Goal: Information Seeking & Learning: Compare options

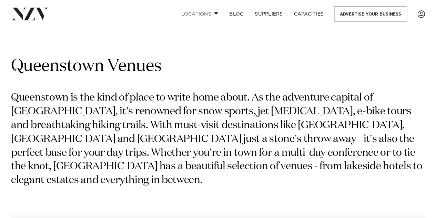
click at [215, 12] on link "Locations" at bounding box center [200, 14] width 48 height 15
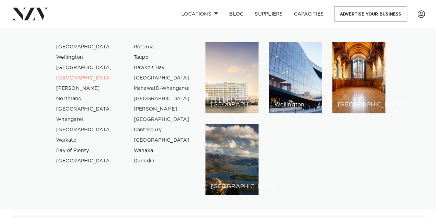
click at [149, 13] on div "Locations Auckland Wellington Christchurch Queenstown Hamilton Northland Bay of…" at bounding box center [281, 14] width 289 height 15
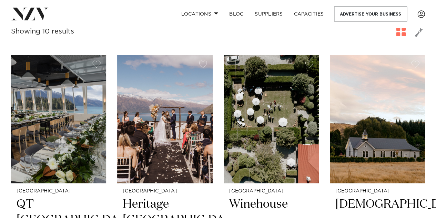
scroll to position [263, 0]
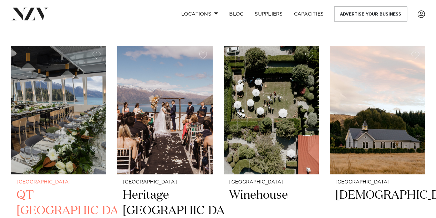
click at [78, 122] on img at bounding box center [58, 110] width 95 height 128
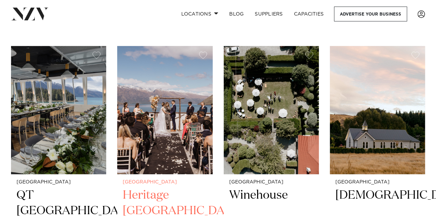
click at [153, 133] on img at bounding box center [164, 110] width 95 height 128
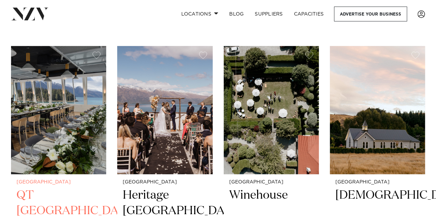
click at [22, 192] on h2 "QT Queenstown" at bounding box center [59, 210] width 84 height 47
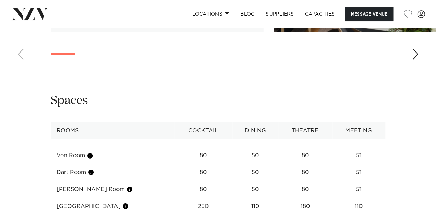
scroll to position [1107, 0]
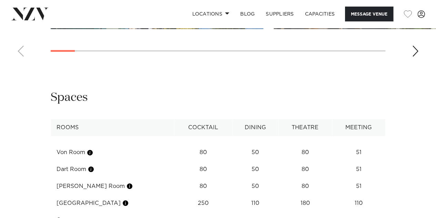
click at [415, 57] on div "Next slide" at bounding box center [415, 51] width 7 height 11
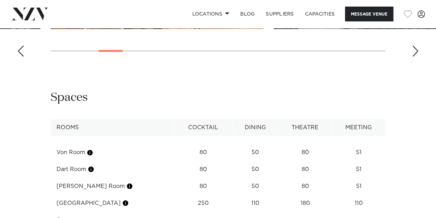
click at [415, 57] on div "Next slide" at bounding box center [415, 51] width 7 height 11
click at [416, 57] on div "Next slide" at bounding box center [415, 51] width 7 height 11
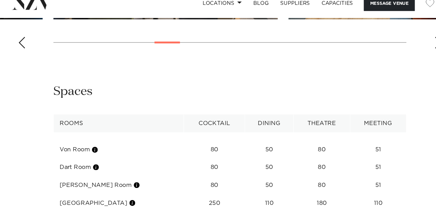
scroll to position [1107, 0]
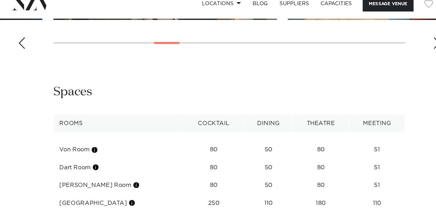
click at [21, 57] on div "Previous slide" at bounding box center [20, 51] width 7 height 11
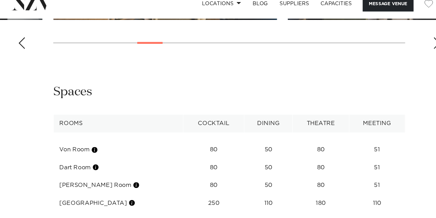
scroll to position [1106, 0]
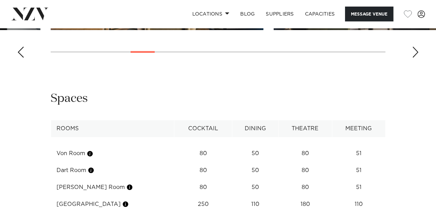
click at [414, 58] on div "Next slide" at bounding box center [415, 52] width 7 height 11
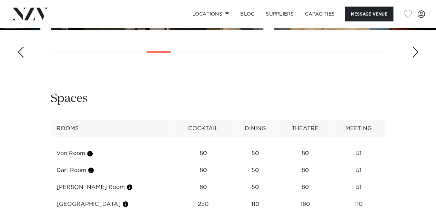
click at [414, 58] on div "Next slide" at bounding box center [415, 52] width 7 height 11
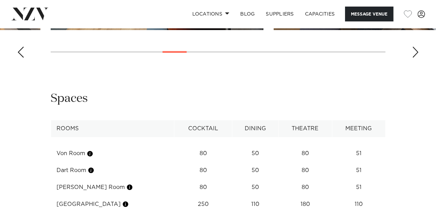
click at [414, 58] on div "Next slide" at bounding box center [415, 52] width 7 height 11
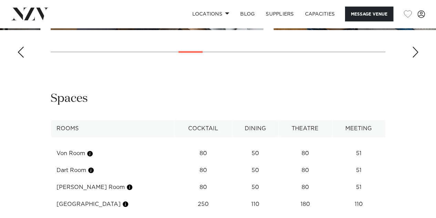
click at [414, 58] on div "Next slide" at bounding box center [415, 52] width 7 height 11
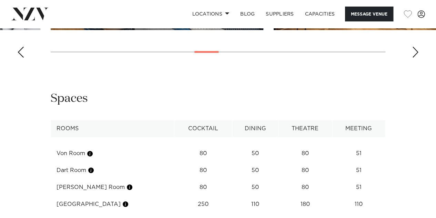
click at [414, 58] on div "Next slide" at bounding box center [415, 52] width 7 height 11
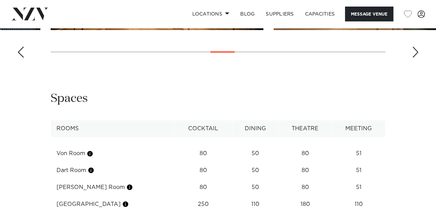
click at [416, 58] on div "Next slide" at bounding box center [415, 52] width 7 height 11
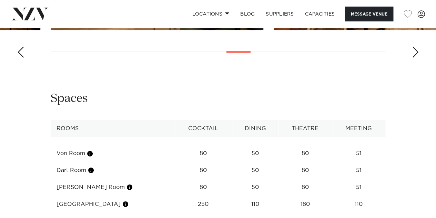
click at [418, 58] on div "Next slide" at bounding box center [415, 52] width 7 height 11
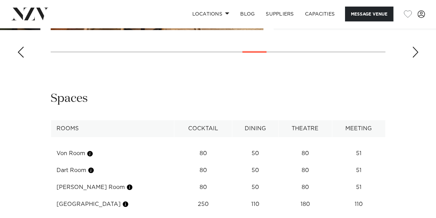
click at [414, 58] on div "Next slide" at bounding box center [415, 52] width 7 height 11
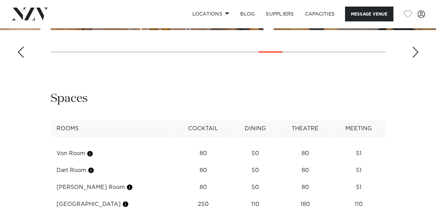
click at [414, 58] on div "Next slide" at bounding box center [415, 52] width 7 height 11
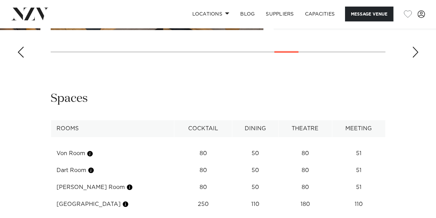
click at [414, 58] on div "Next slide" at bounding box center [415, 52] width 7 height 11
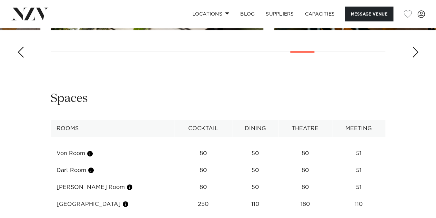
click at [417, 58] on div "Next slide" at bounding box center [415, 52] width 7 height 11
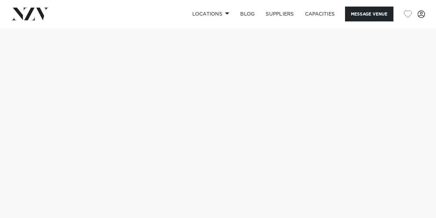
click at [153, 133] on img at bounding box center [218, 130] width 436 height 205
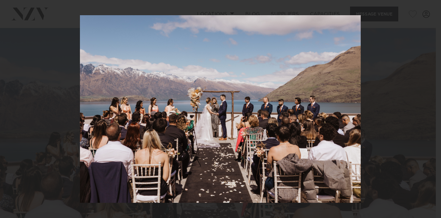
click at [380, 118] on div at bounding box center [220, 109] width 441 height 218
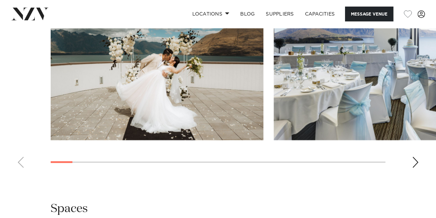
scroll to position [788, 0]
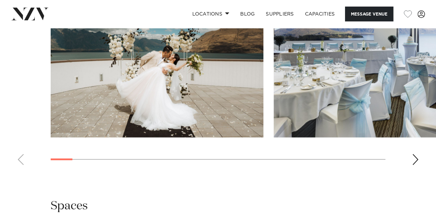
click at [416, 165] on div "Next slide" at bounding box center [415, 159] width 7 height 11
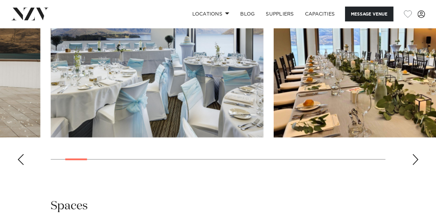
click at [416, 165] on div "Next slide" at bounding box center [415, 159] width 7 height 11
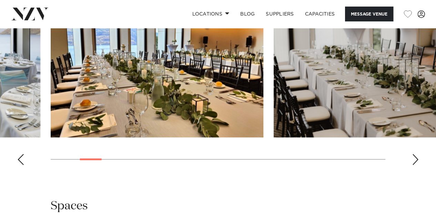
click at [416, 165] on div "Next slide" at bounding box center [415, 159] width 7 height 11
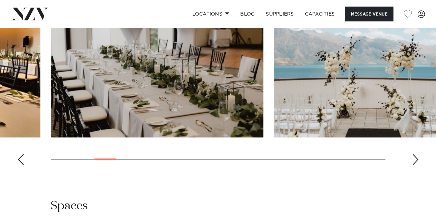
click at [416, 165] on div "Next slide" at bounding box center [415, 159] width 7 height 11
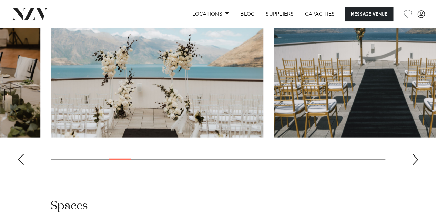
click at [416, 165] on div "Next slide" at bounding box center [415, 159] width 7 height 11
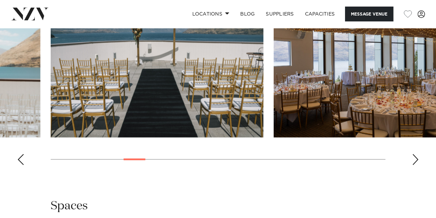
click at [415, 165] on div "Next slide" at bounding box center [415, 159] width 7 height 11
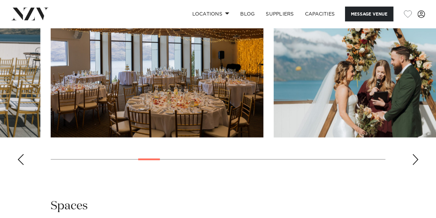
click at [415, 165] on div "Next slide" at bounding box center [415, 159] width 7 height 11
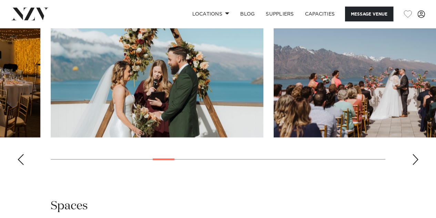
click at [415, 165] on div "Next slide" at bounding box center [415, 159] width 7 height 11
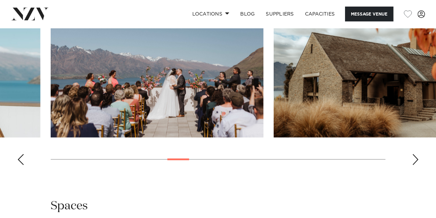
click at [415, 165] on div "Next slide" at bounding box center [415, 159] width 7 height 11
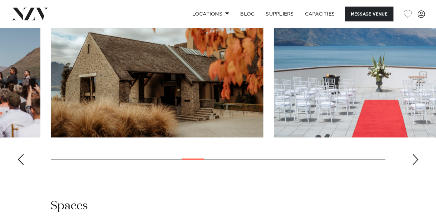
click at [415, 165] on div "Next slide" at bounding box center [415, 159] width 7 height 11
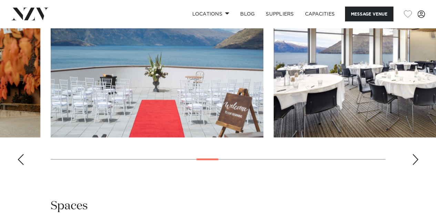
click at [415, 165] on div "Next slide" at bounding box center [415, 159] width 7 height 11
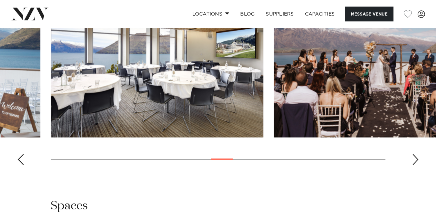
click at [415, 165] on div "Next slide" at bounding box center [415, 159] width 7 height 11
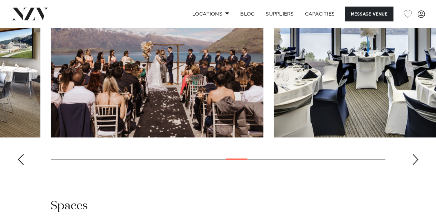
click at [415, 165] on div "Next slide" at bounding box center [415, 159] width 7 height 11
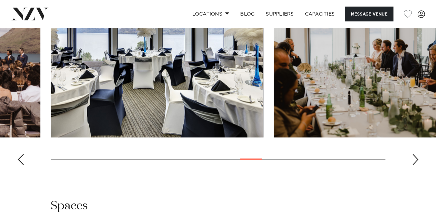
click at [415, 165] on div "Next slide" at bounding box center [415, 159] width 7 height 11
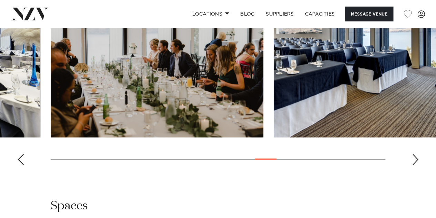
click at [415, 165] on div "Next slide" at bounding box center [415, 159] width 7 height 11
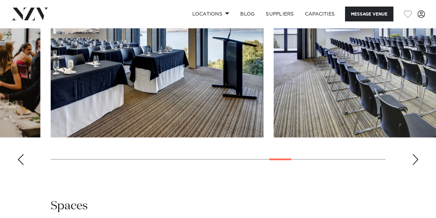
click at [415, 165] on div "Next slide" at bounding box center [415, 159] width 7 height 11
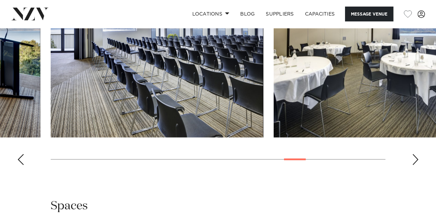
click at [415, 165] on div "Next slide" at bounding box center [415, 159] width 7 height 11
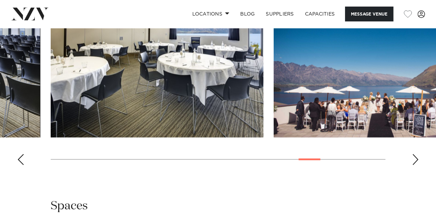
click at [415, 165] on div "Next slide" at bounding box center [415, 159] width 7 height 11
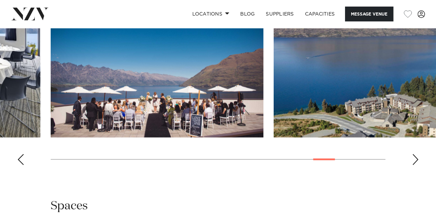
click at [415, 165] on div "Next slide" at bounding box center [415, 159] width 7 height 11
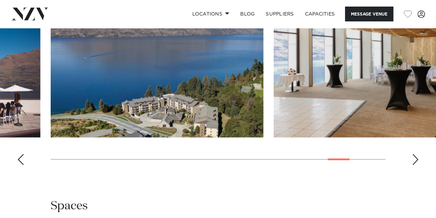
click at [415, 165] on div "Next slide" at bounding box center [415, 159] width 7 height 11
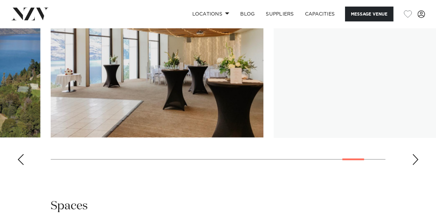
click at [415, 165] on div "Next slide" at bounding box center [415, 159] width 7 height 11
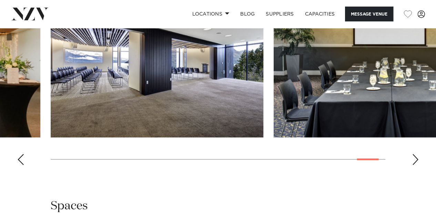
click at [415, 165] on div "Next slide" at bounding box center [415, 159] width 7 height 11
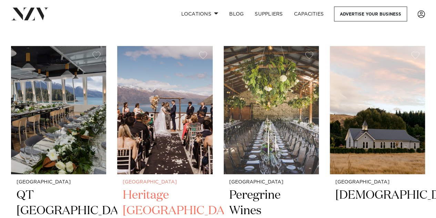
click at [164, 118] on img at bounding box center [164, 110] width 95 height 128
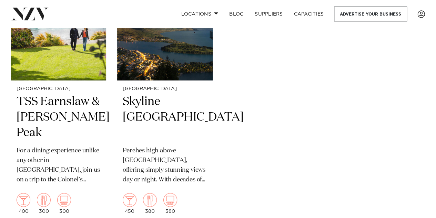
scroll to position [904, 0]
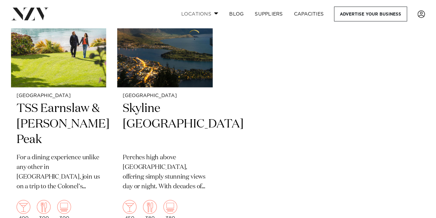
click at [203, 9] on link "Locations" at bounding box center [200, 14] width 48 height 15
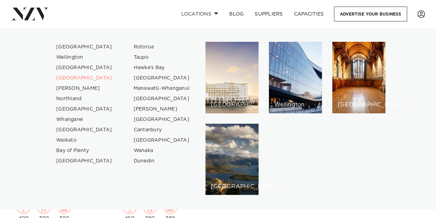
click at [81, 79] on link "[GEOGRAPHIC_DATA]" at bounding box center [84, 78] width 67 height 10
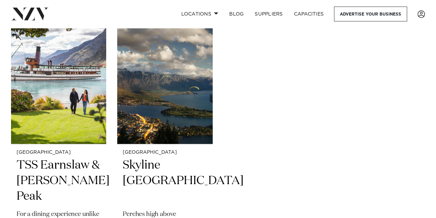
scroll to position [860, 0]
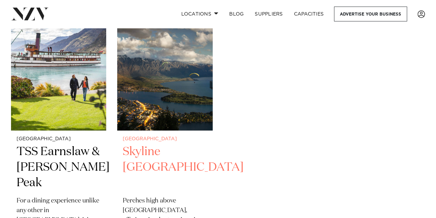
click at [175, 68] on img at bounding box center [164, 67] width 95 height 128
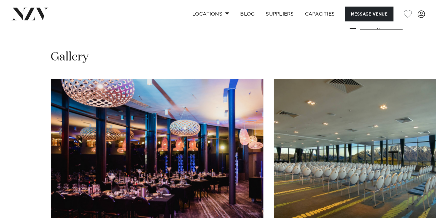
scroll to position [501, 0]
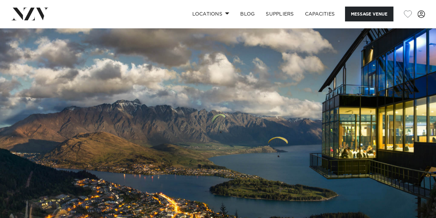
scroll to position [0, 0]
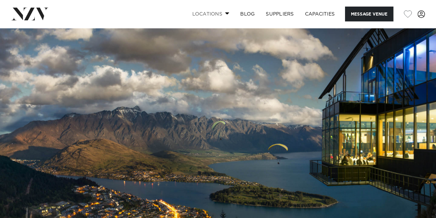
click at [219, 14] on link "Locations" at bounding box center [211, 14] width 48 height 15
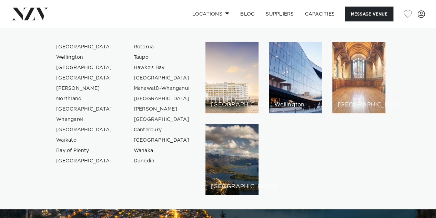
click at [367, 74] on div "[GEOGRAPHIC_DATA]" at bounding box center [358, 77] width 53 height 71
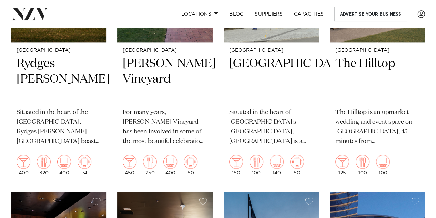
scroll to position [284, 0]
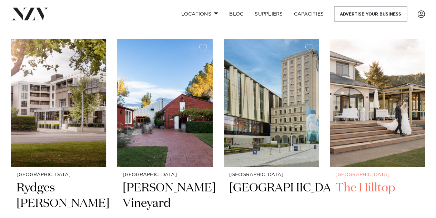
click at [356, 98] on img at bounding box center [377, 103] width 95 height 128
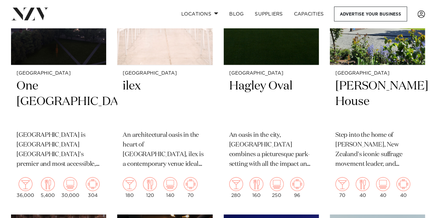
scroll to position [854, 0]
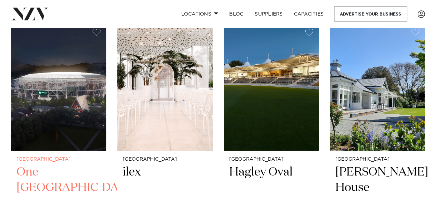
click at [88, 97] on img at bounding box center [58, 87] width 95 height 128
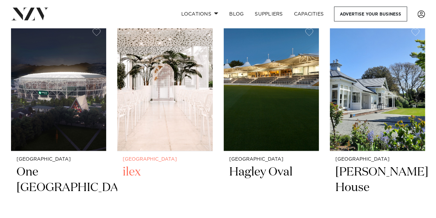
click at [154, 64] on img at bounding box center [164, 87] width 95 height 128
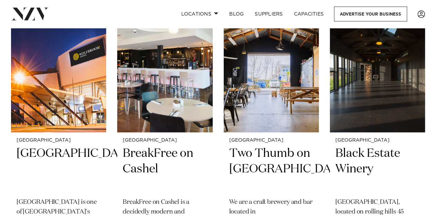
scroll to position [1421, 0]
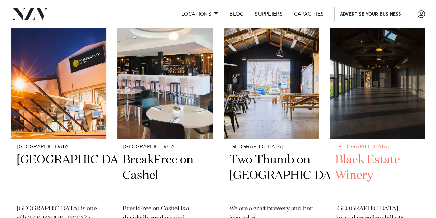
click at [377, 72] on img at bounding box center [377, 75] width 95 height 128
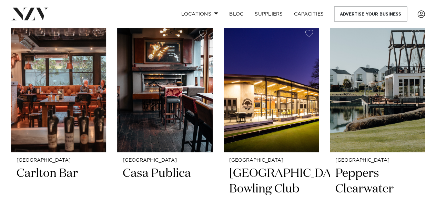
scroll to position [1128, 0]
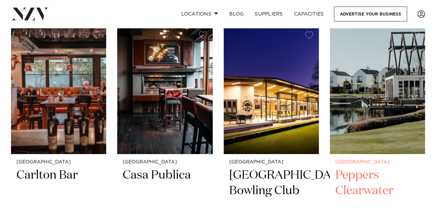
click at [366, 64] on img at bounding box center [377, 90] width 95 height 128
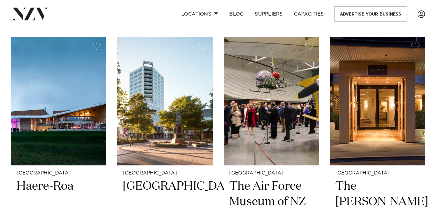
scroll to position [1672, 0]
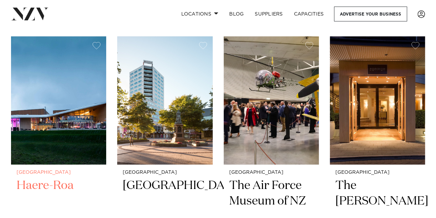
click at [79, 87] on img at bounding box center [58, 100] width 95 height 128
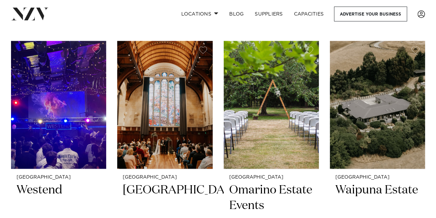
scroll to position [1945, 0]
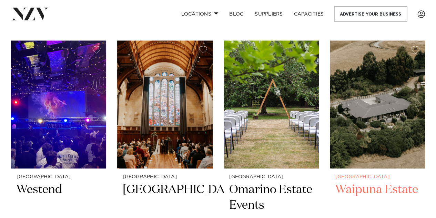
click at [363, 82] on img at bounding box center [377, 104] width 95 height 128
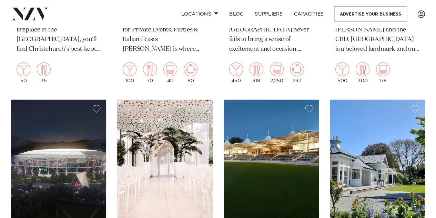
scroll to position [777, 0]
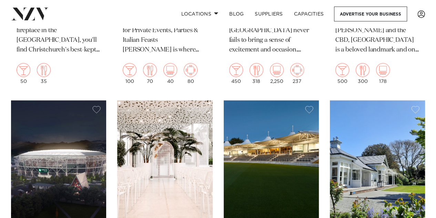
click at [159, 160] on img at bounding box center [164, 164] width 95 height 128
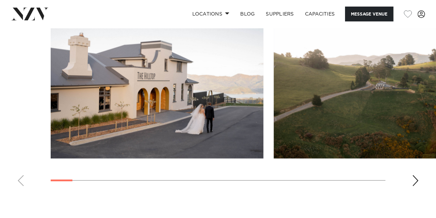
scroll to position [680, 0]
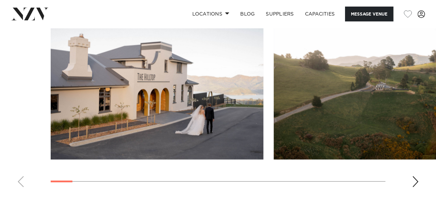
click at [415, 187] on div "Next slide" at bounding box center [415, 181] width 7 height 11
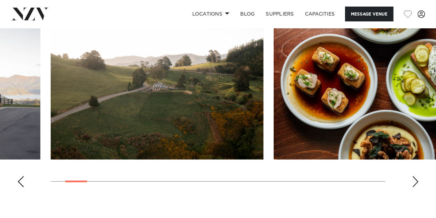
click at [415, 187] on div "Next slide" at bounding box center [415, 181] width 7 height 11
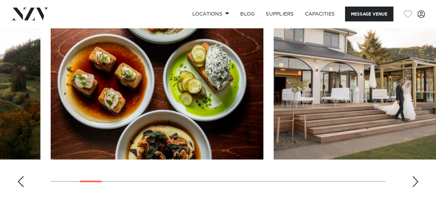
click at [415, 187] on div "Next slide" at bounding box center [415, 181] width 7 height 11
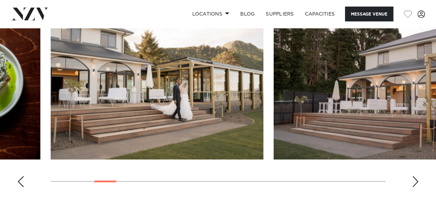
click at [415, 187] on div "Next slide" at bounding box center [415, 181] width 7 height 11
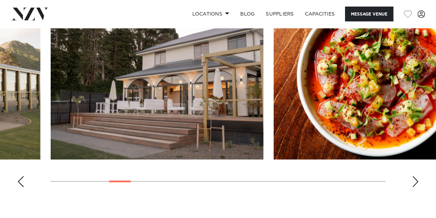
click at [415, 187] on div "Next slide" at bounding box center [415, 181] width 7 height 11
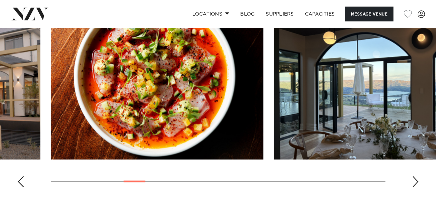
click at [415, 187] on div "Next slide" at bounding box center [415, 181] width 7 height 11
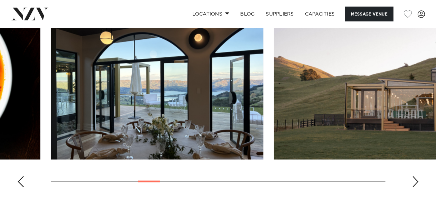
click at [415, 187] on div "Next slide" at bounding box center [415, 181] width 7 height 11
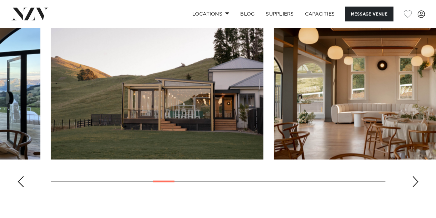
click at [415, 187] on div "Next slide" at bounding box center [415, 181] width 7 height 11
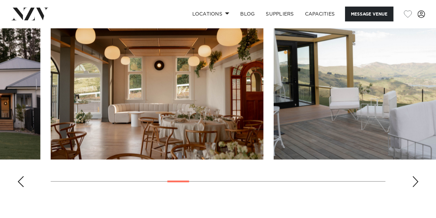
click at [415, 187] on div "Next slide" at bounding box center [415, 181] width 7 height 11
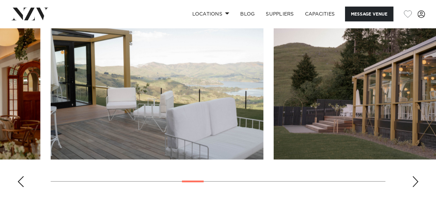
click at [415, 187] on div "Next slide" at bounding box center [415, 181] width 7 height 11
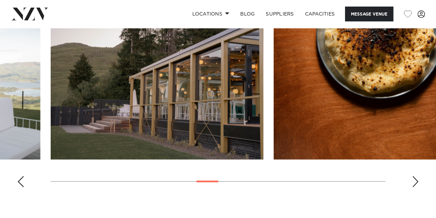
click at [415, 187] on div "Next slide" at bounding box center [415, 181] width 7 height 11
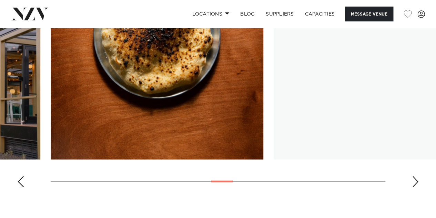
click at [415, 187] on div "Next slide" at bounding box center [415, 181] width 7 height 11
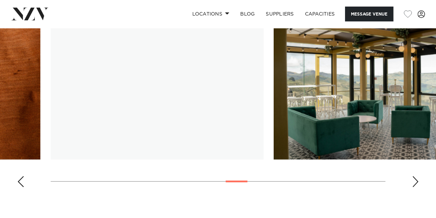
click at [415, 187] on div "Next slide" at bounding box center [415, 181] width 7 height 11
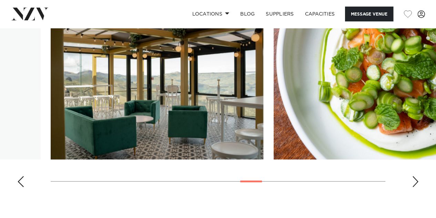
click at [415, 187] on div "Next slide" at bounding box center [415, 181] width 7 height 11
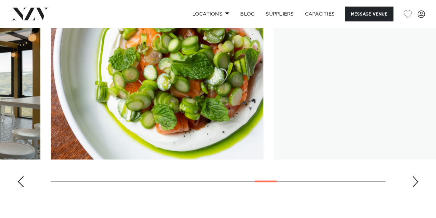
click at [415, 187] on div "Next slide" at bounding box center [415, 181] width 7 height 11
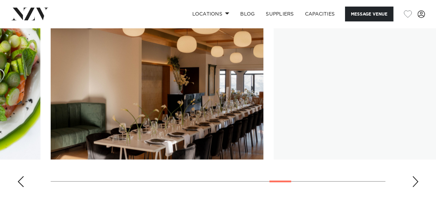
click at [415, 187] on div "Next slide" at bounding box center [415, 181] width 7 height 11
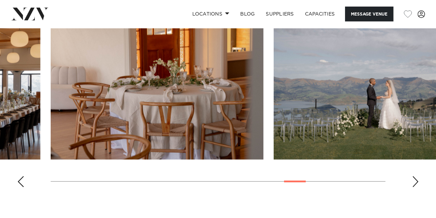
click at [415, 187] on div "Next slide" at bounding box center [415, 181] width 7 height 11
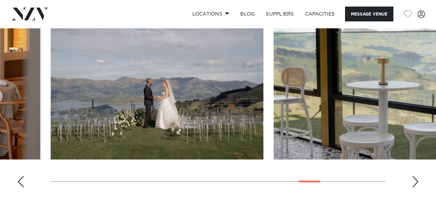
click at [415, 187] on div "Next slide" at bounding box center [415, 181] width 7 height 11
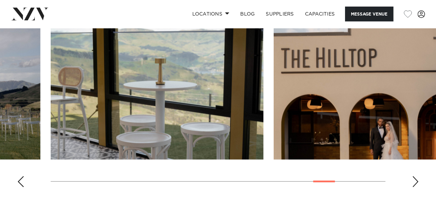
click at [415, 187] on div "Next slide" at bounding box center [415, 181] width 7 height 11
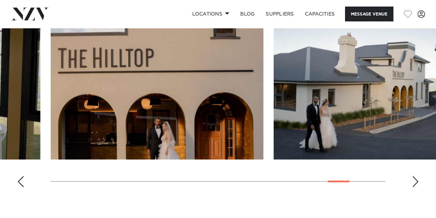
click at [415, 187] on div "Next slide" at bounding box center [415, 181] width 7 height 11
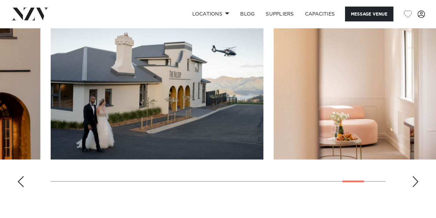
click at [415, 187] on div "Next slide" at bounding box center [415, 181] width 7 height 11
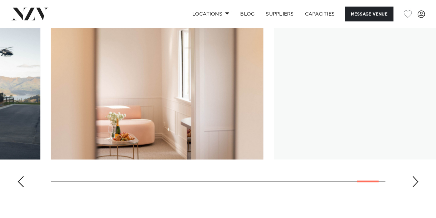
click at [415, 187] on div "Next slide" at bounding box center [415, 181] width 7 height 11
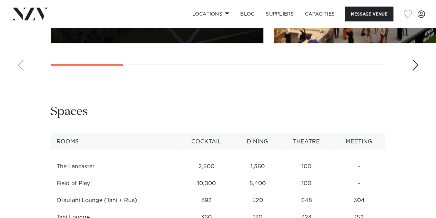
scroll to position [835, 0]
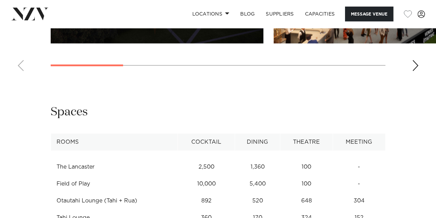
click at [414, 71] on div "Next slide" at bounding box center [415, 65] width 7 height 11
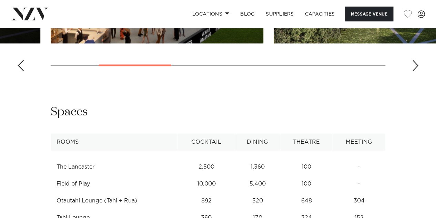
click at [414, 71] on div "Next slide" at bounding box center [415, 65] width 7 height 11
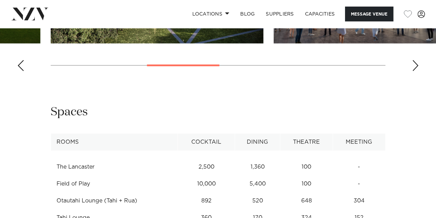
click at [414, 71] on div "Next slide" at bounding box center [415, 65] width 7 height 11
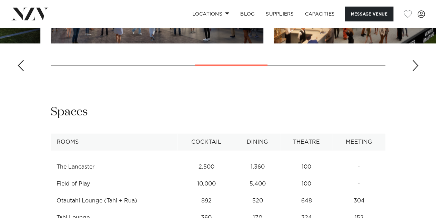
click at [414, 71] on div "Next slide" at bounding box center [415, 65] width 7 height 11
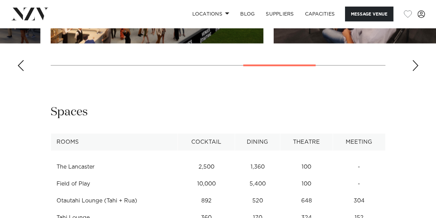
click at [414, 71] on div "Next slide" at bounding box center [415, 65] width 7 height 11
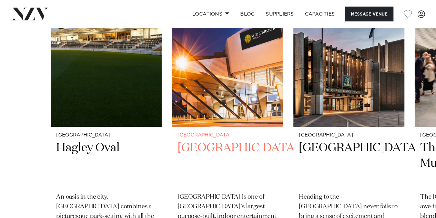
scroll to position [1163, 0]
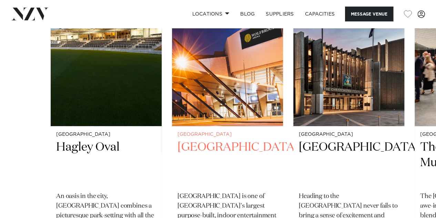
click at [256, 126] on img "2 / 4" at bounding box center [227, 51] width 111 height 149
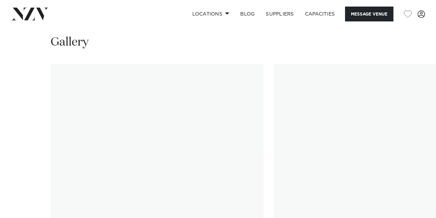
scroll to position [669, 0]
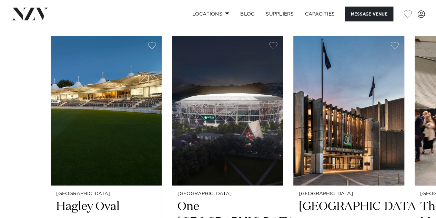
scroll to position [1063, 0]
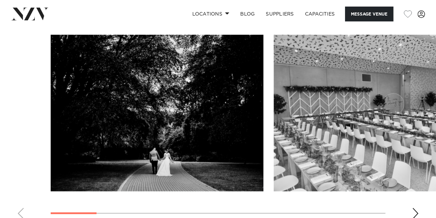
scroll to position [699, 0]
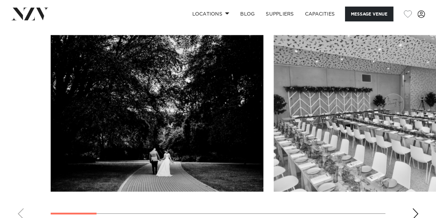
click at [415, 213] on div "Next slide" at bounding box center [415, 213] width 7 height 11
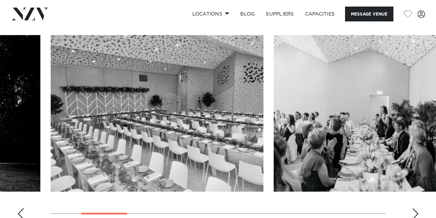
click at [415, 213] on div "Next slide" at bounding box center [415, 213] width 7 height 11
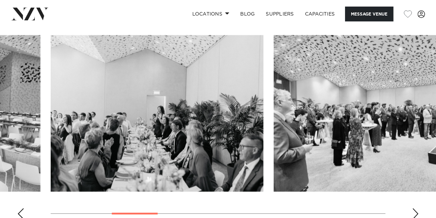
click at [415, 213] on div "Next slide" at bounding box center [415, 213] width 7 height 11
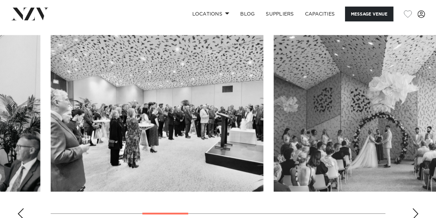
click at [415, 213] on div "Next slide" at bounding box center [415, 213] width 7 height 11
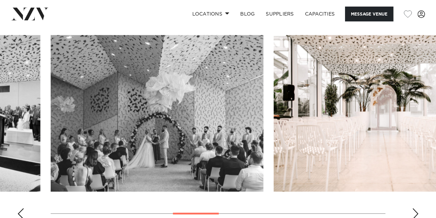
click at [415, 213] on div "Next slide" at bounding box center [415, 213] width 7 height 11
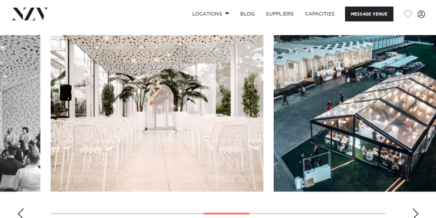
click at [415, 213] on div "Next slide" at bounding box center [415, 213] width 7 height 11
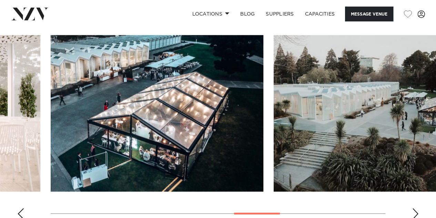
click at [415, 213] on div "Next slide" at bounding box center [415, 213] width 7 height 11
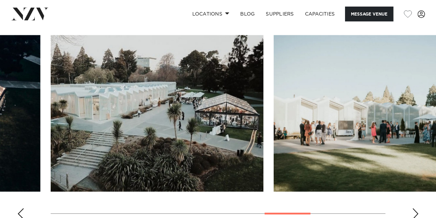
click at [415, 213] on div "Next slide" at bounding box center [415, 213] width 7 height 11
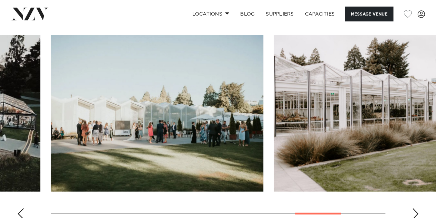
click at [415, 213] on div "Next slide" at bounding box center [415, 213] width 7 height 11
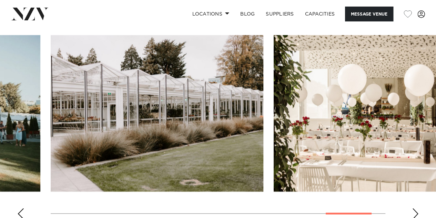
click at [415, 213] on div "Next slide" at bounding box center [415, 213] width 7 height 11
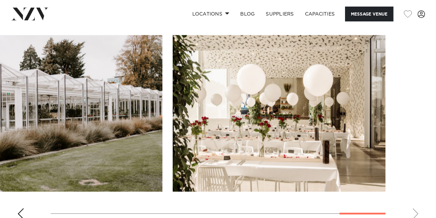
click at [415, 213] on swiper-container at bounding box center [218, 129] width 436 height 189
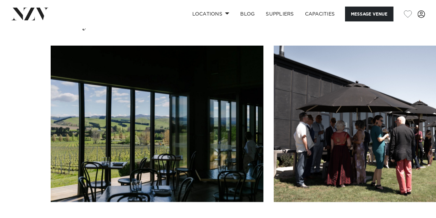
scroll to position [687, 0]
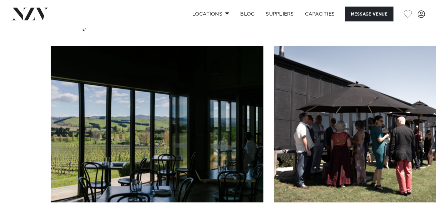
click at [419, 199] on swiper-container at bounding box center [218, 140] width 436 height 189
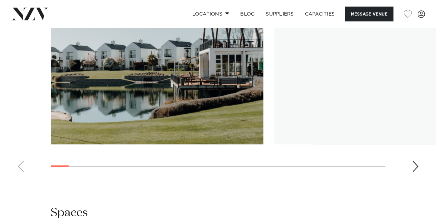
scroll to position [669, 0]
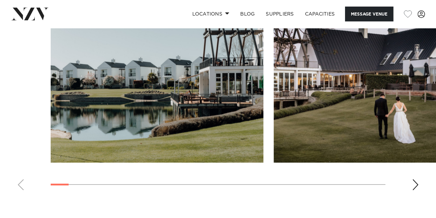
click at [416, 179] on div "Next slide" at bounding box center [415, 184] width 7 height 11
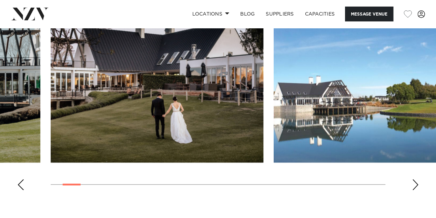
click at [416, 179] on div "Next slide" at bounding box center [415, 184] width 7 height 11
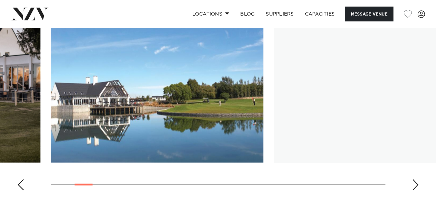
click at [416, 179] on div "Next slide" at bounding box center [415, 184] width 7 height 11
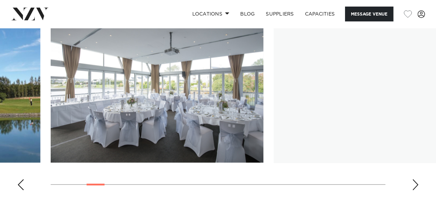
click at [416, 179] on div "Next slide" at bounding box center [415, 184] width 7 height 11
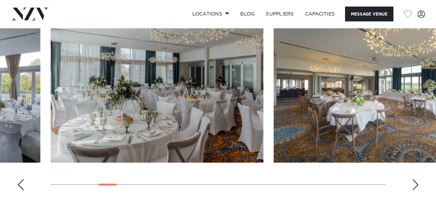
click at [416, 179] on div "Next slide" at bounding box center [415, 184] width 7 height 11
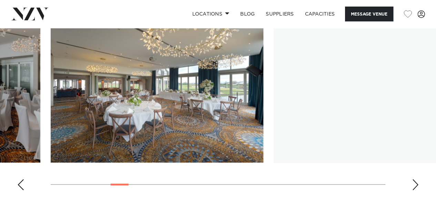
click at [416, 179] on div "Next slide" at bounding box center [415, 184] width 7 height 11
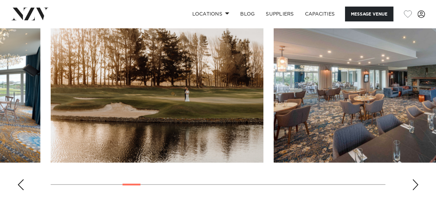
click at [416, 179] on div "Next slide" at bounding box center [415, 184] width 7 height 11
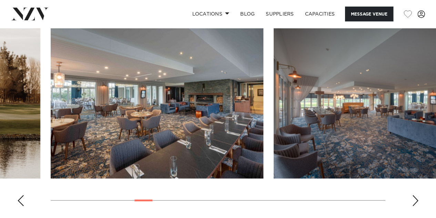
scroll to position [649, 0]
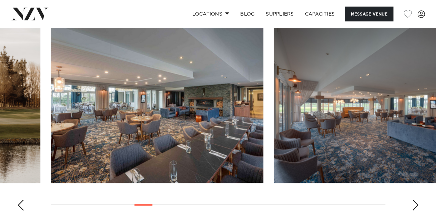
click at [416, 199] on div "Next slide" at bounding box center [415, 204] width 7 height 11
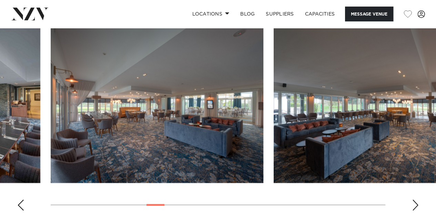
click at [416, 199] on div "Next slide" at bounding box center [415, 204] width 7 height 11
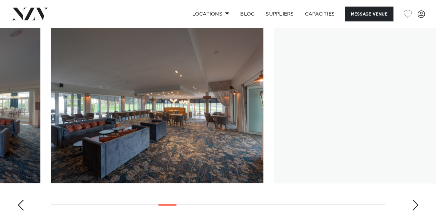
click at [416, 199] on div "Next slide" at bounding box center [415, 204] width 7 height 11
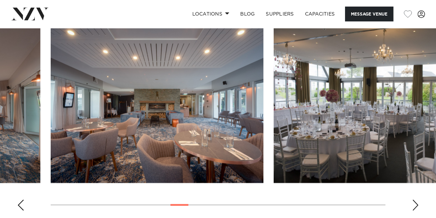
click at [416, 199] on div "Next slide" at bounding box center [415, 204] width 7 height 11
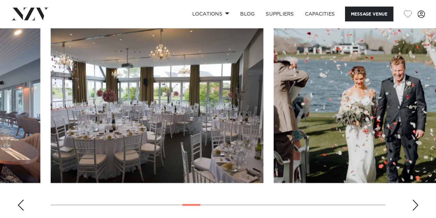
click at [416, 199] on div "Next slide" at bounding box center [415, 204] width 7 height 11
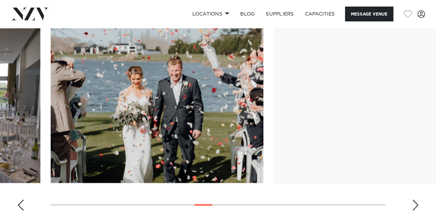
click at [416, 199] on div "Next slide" at bounding box center [415, 204] width 7 height 11
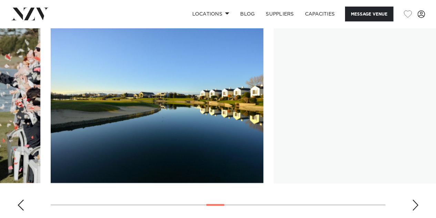
click at [416, 199] on div "Next slide" at bounding box center [415, 204] width 7 height 11
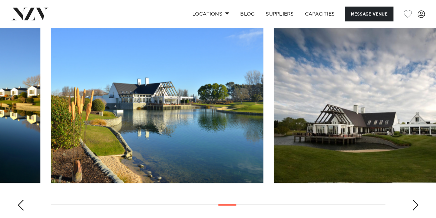
click at [416, 199] on div "Next slide" at bounding box center [415, 204] width 7 height 11
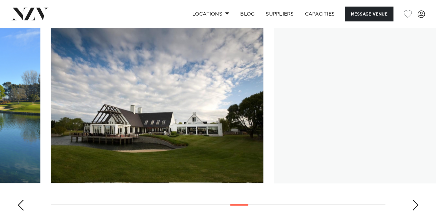
click at [416, 199] on div "Next slide" at bounding box center [415, 204] width 7 height 11
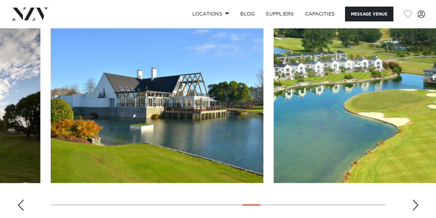
click at [416, 199] on div "Next slide" at bounding box center [415, 204] width 7 height 11
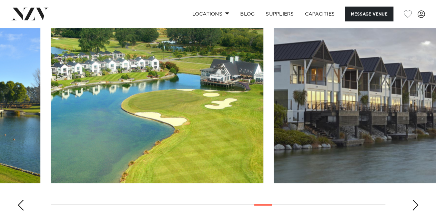
click at [416, 199] on div "Next slide" at bounding box center [415, 204] width 7 height 11
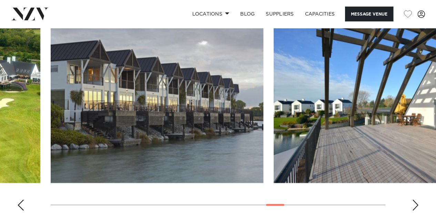
click at [416, 199] on div "Next slide" at bounding box center [415, 204] width 7 height 11
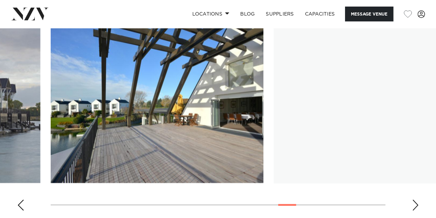
click at [416, 199] on div "Next slide" at bounding box center [415, 204] width 7 height 11
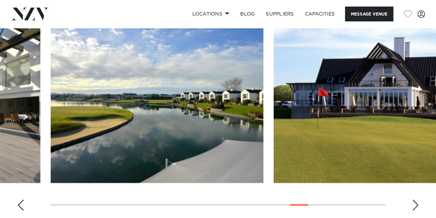
click at [416, 199] on div "Next slide" at bounding box center [415, 204] width 7 height 11
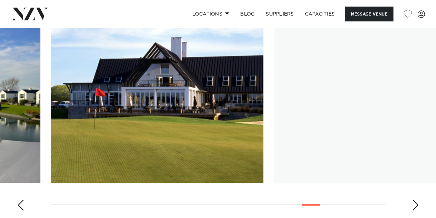
click at [416, 199] on div "Next slide" at bounding box center [415, 204] width 7 height 11
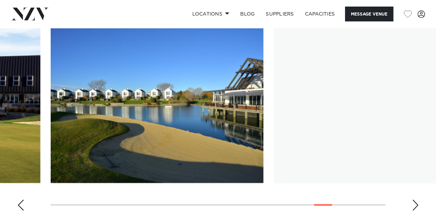
click at [416, 199] on div "Next slide" at bounding box center [415, 204] width 7 height 11
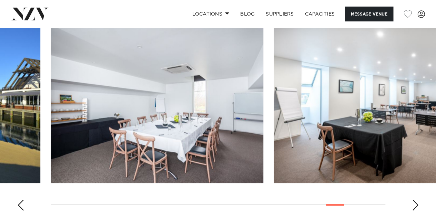
click at [416, 199] on div "Next slide" at bounding box center [415, 204] width 7 height 11
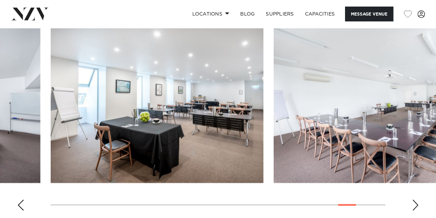
click at [416, 199] on div "Next slide" at bounding box center [415, 204] width 7 height 11
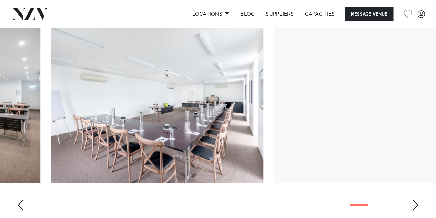
click at [416, 199] on div "Next slide" at bounding box center [415, 204] width 7 height 11
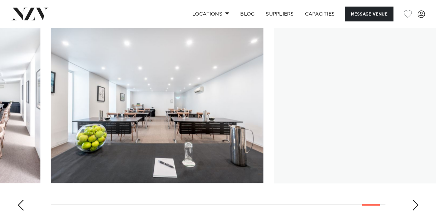
click at [416, 199] on div "Next slide" at bounding box center [415, 204] width 7 height 11
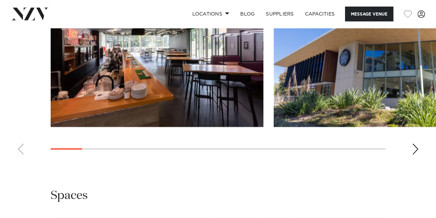
scroll to position [666, 0]
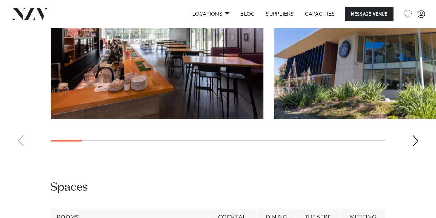
click at [412, 142] on div "Next slide" at bounding box center [415, 140] width 7 height 11
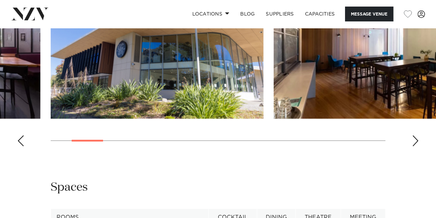
click at [412, 142] on div "Next slide" at bounding box center [415, 140] width 7 height 11
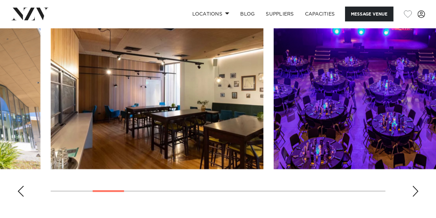
scroll to position [611, 0]
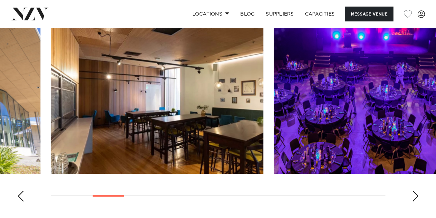
click at [414, 193] on div "Next slide" at bounding box center [415, 195] width 7 height 11
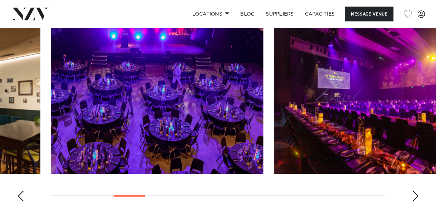
click at [414, 193] on div "Next slide" at bounding box center [415, 195] width 7 height 11
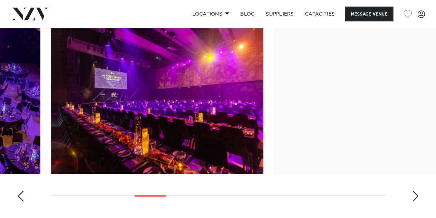
click at [414, 193] on div "Next slide" at bounding box center [415, 195] width 7 height 11
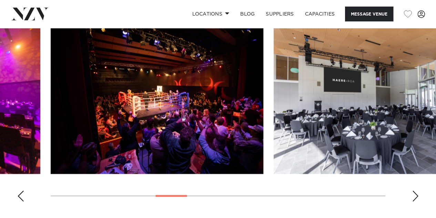
click at [414, 193] on div "Next slide" at bounding box center [415, 195] width 7 height 11
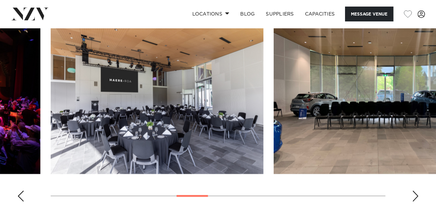
click at [414, 193] on div "Next slide" at bounding box center [415, 195] width 7 height 11
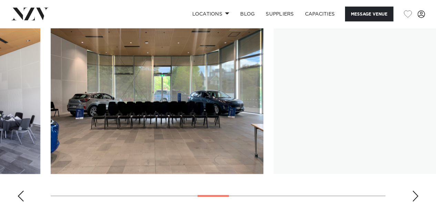
click at [414, 193] on div "Next slide" at bounding box center [415, 195] width 7 height 11
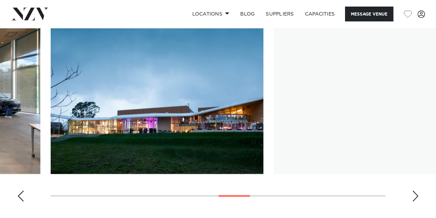
click at [414, 193] on div "Next slide" at bounding box center [415, 195] width 7 height 11
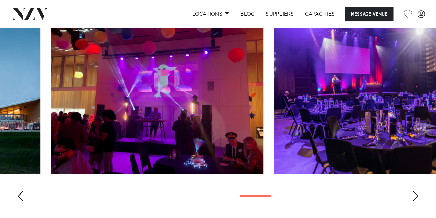
click at [414, 193] on div "Next slide" at bounding box center [415, 195] width 7 height 11
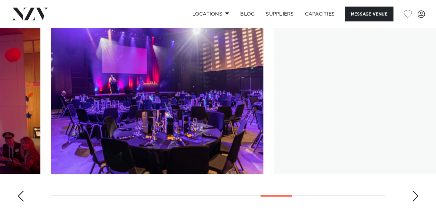
click at [414, 193] on div "Next slide" at bounding box center [415, 195] width 7 height 11
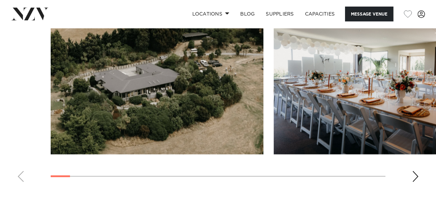
scroll to position [653, 0]
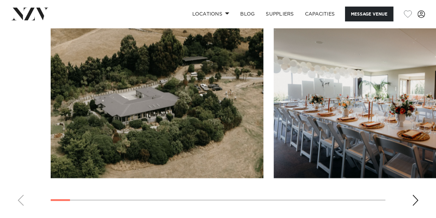
click at [415, 200] on div "Next slide" at bounding box center [415, 199] width 7 height 11
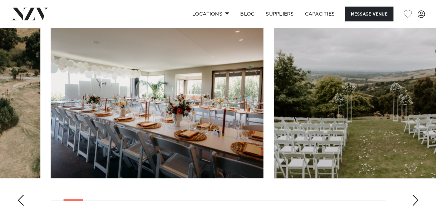
click at [415, 200] on div "Next slide" at bounding box center [415, 199] width 7 height 11
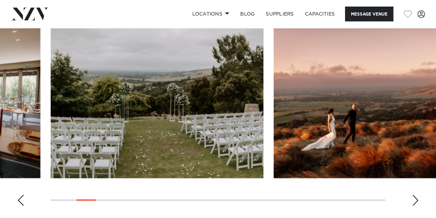
click at [415, 200] on div "Next slide" at bounding box center [415, 199] width 7 height 11
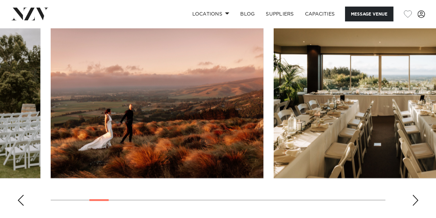
click at [415, 200] on div "Next slide" at bounding box center [415, 199] width 7 height 11
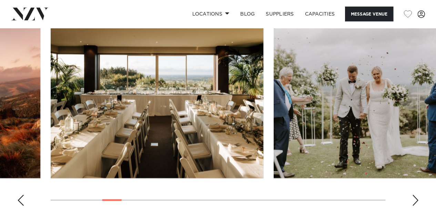
click at [415, 200] on div "Next slide" at bounding box center [415, 199] width 7 height 11
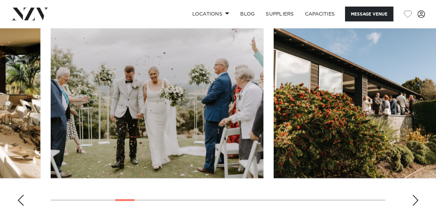
click at [415, 200] on div "Next slide" at bounding box center [415, 199] width 7 height 11
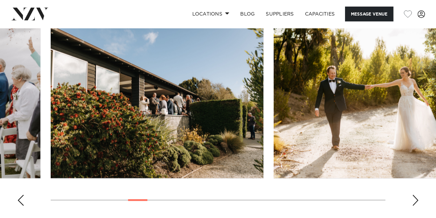
click at [415, 200] on div "Next slide" at bounding box center [415, 199] width 7 height 11
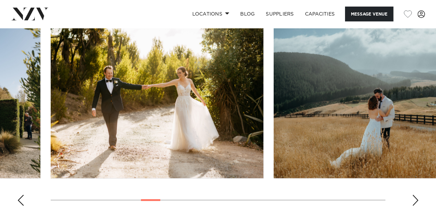
click at [415, 200] on div "Next slide" at bounding box center [415, 199] width 7 height 11
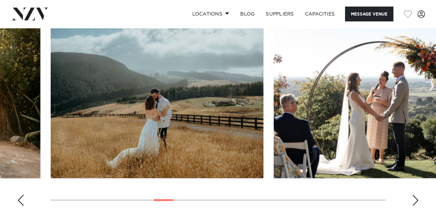
click at [415, 200] on div "Next slide" at bounding box center [415, 199] width 7 height 11
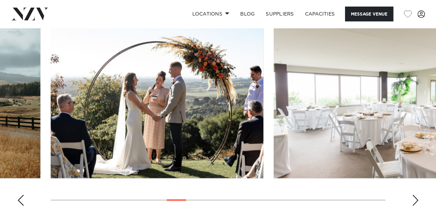
click at [415, 200] on div "Next slide" at bounding box center [415, 199] width 7 height 11
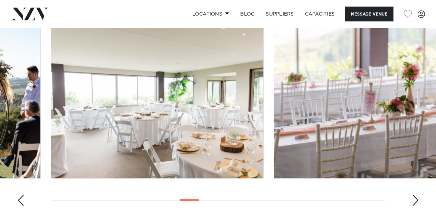
click at [415, 200] on div "Next slide" at bounding box center [415, 199] width 7 height 11
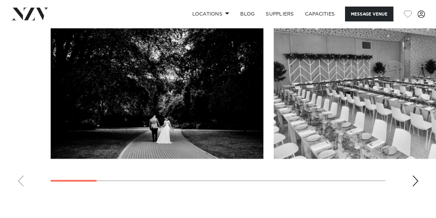
scroll to position [733, 0]
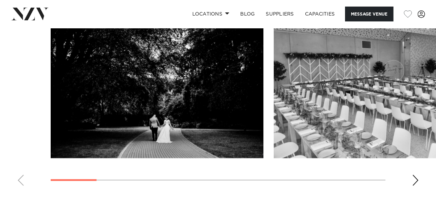
click at [412, 180] on div "Next slide" at bounding box center [415, 180] width 7 height 11
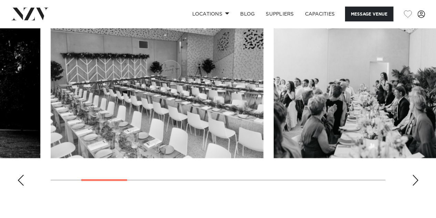
click at [412, 180] on div "Next slide" at bounding box center [415, 180] width 7 height 11
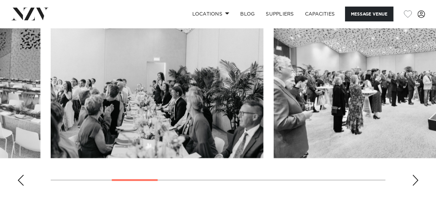
click at [412, 180] on div "Next slide" at bounding box center [415, 180] width 7 height 11
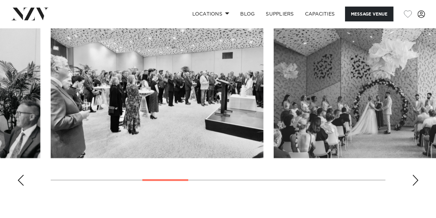
click at [412, 180] on div "Next slide" at bounding box center [415, 180] width 7 height 11
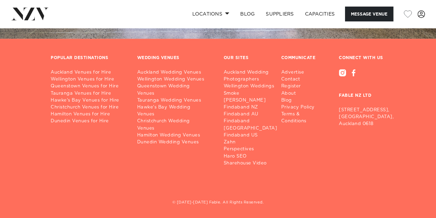
scroll to position [1642, 0]
